Goal: Information Seeking & Learning: Learn about a topic

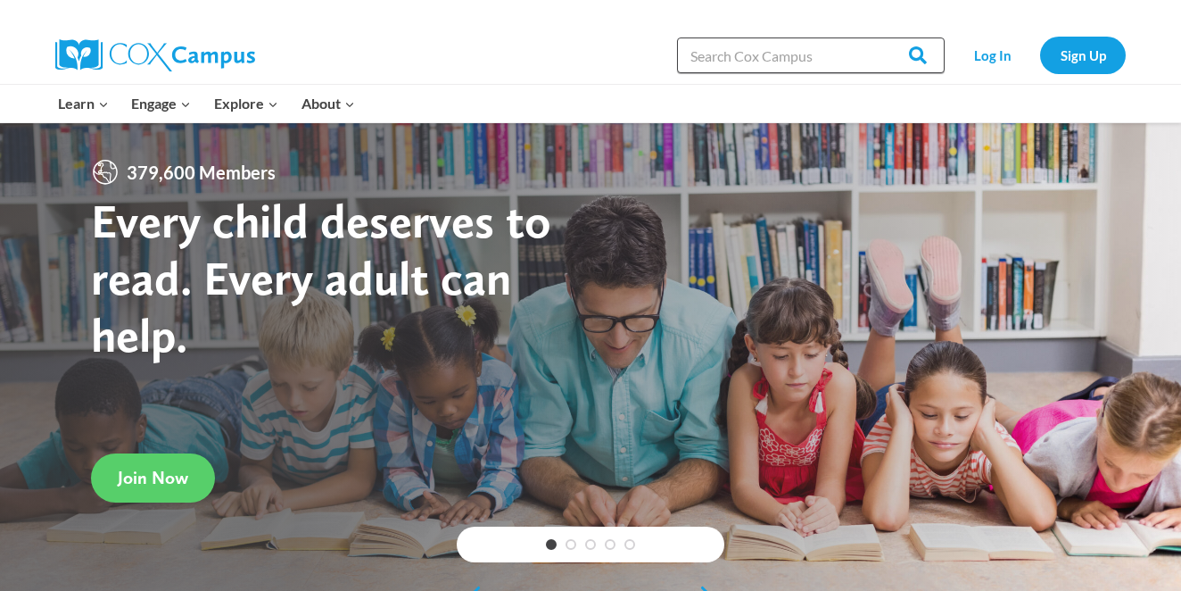
click at [761, 64] on input "Search in [URL][DOMAIN_NAME]" at bounding box center [811, 55] width 268 height 36
type input "preschool"
click at [912, 55] on input "Search" at bounding box center [910, 55] width 70 height 36
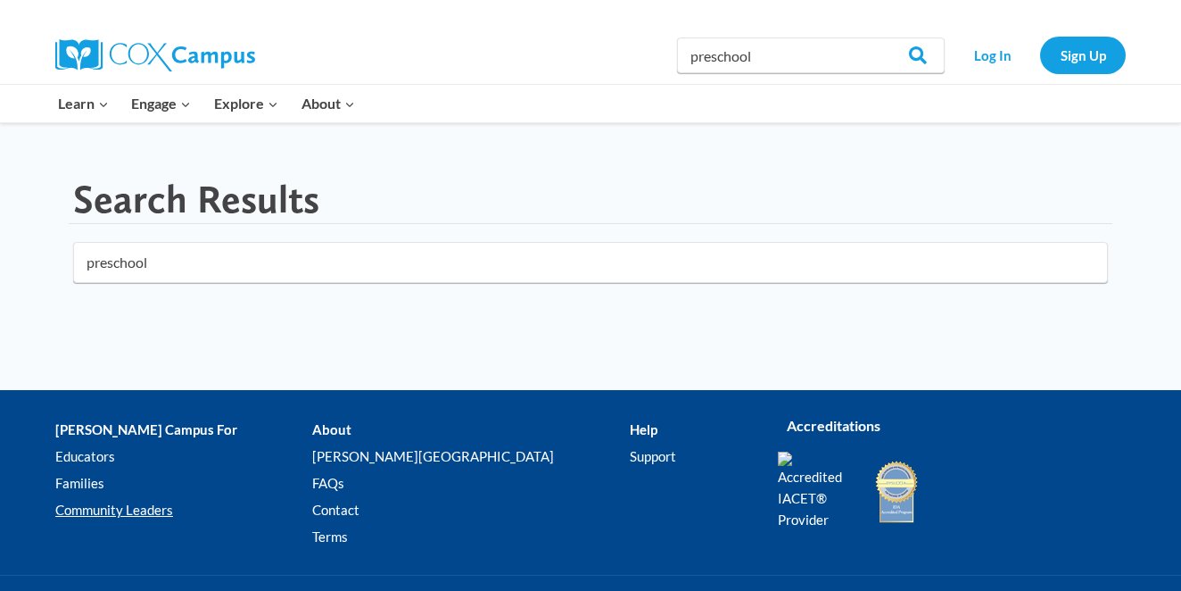
click at [89, 509] on link "Community Leaders" at bounding box center [183, 510] width 257 height 27
click at [85, 454] on link "Educators" at bounding box center [183, 456] width 257 height 27
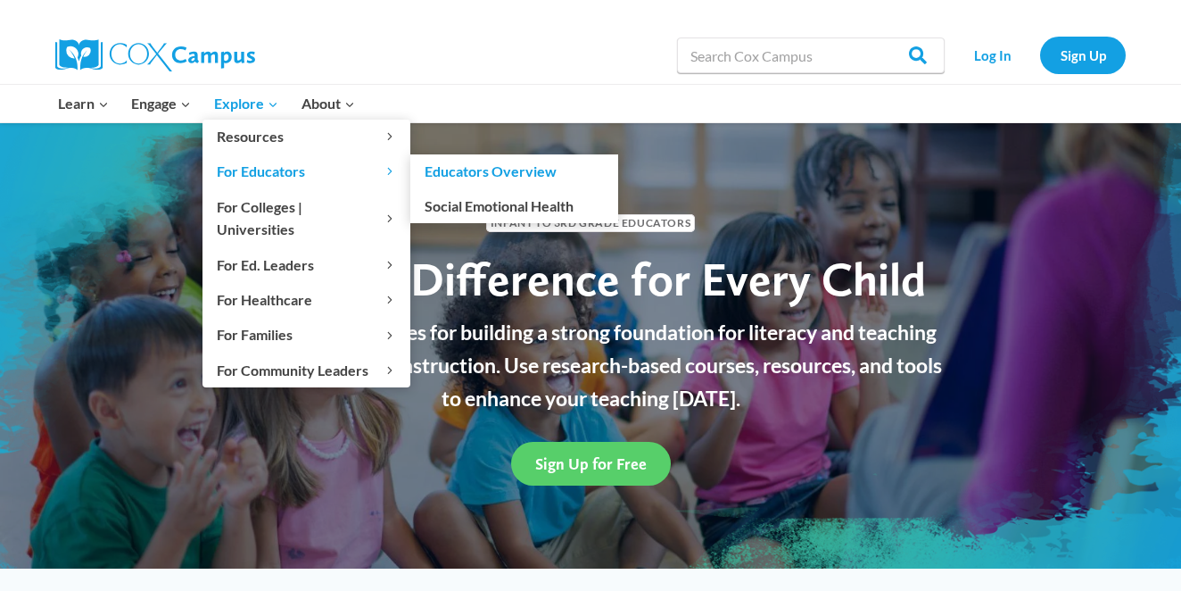
click at [451, 169] on link "Educators Overview" at bounding box center [514, 171] width 208 height 34
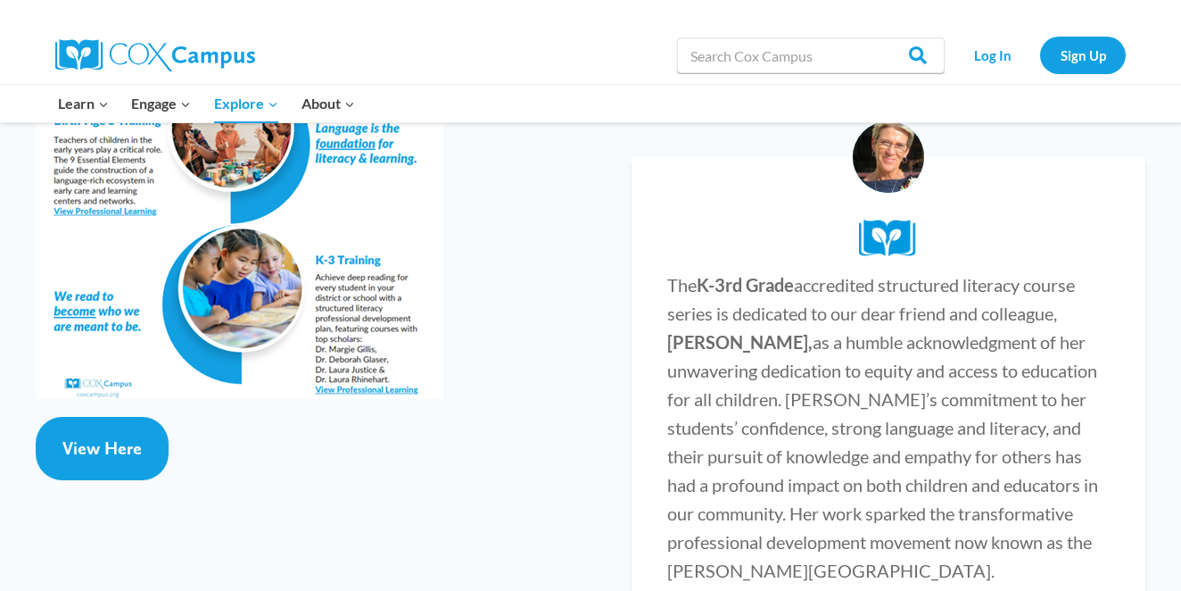
scroll to position [3486, 0]
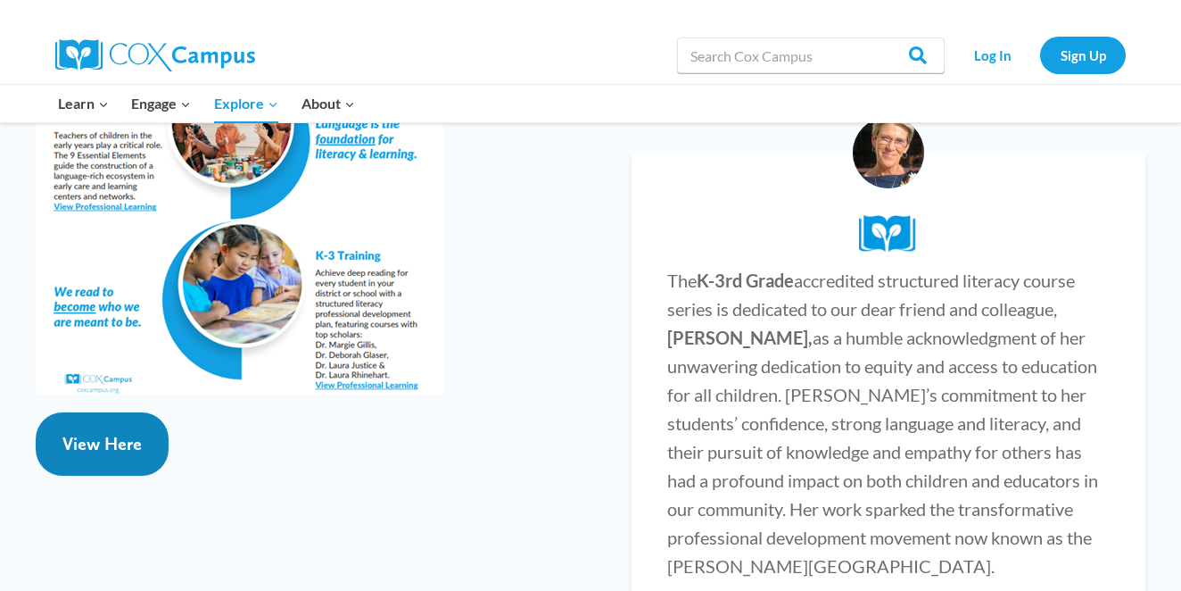
click at [78, 433] on span "View Here" at bounding box center [101, 443] width 79 height 21
